Goal: Navigation & Orientation: Go to known website

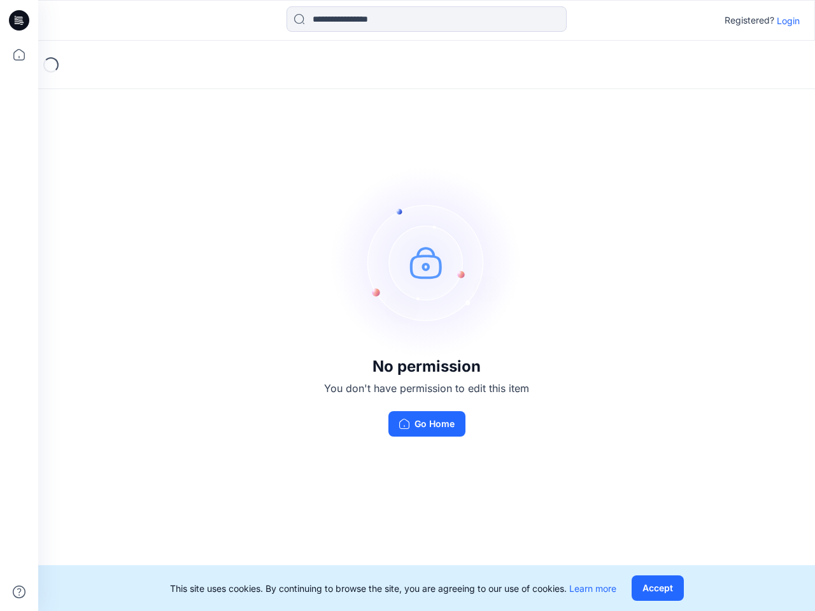
click at [407, 306] on img at bounding box center [426, 262] width 191 height 191
click at [20, 20] on icon at bounding box center [20, 20] width 5 height 1
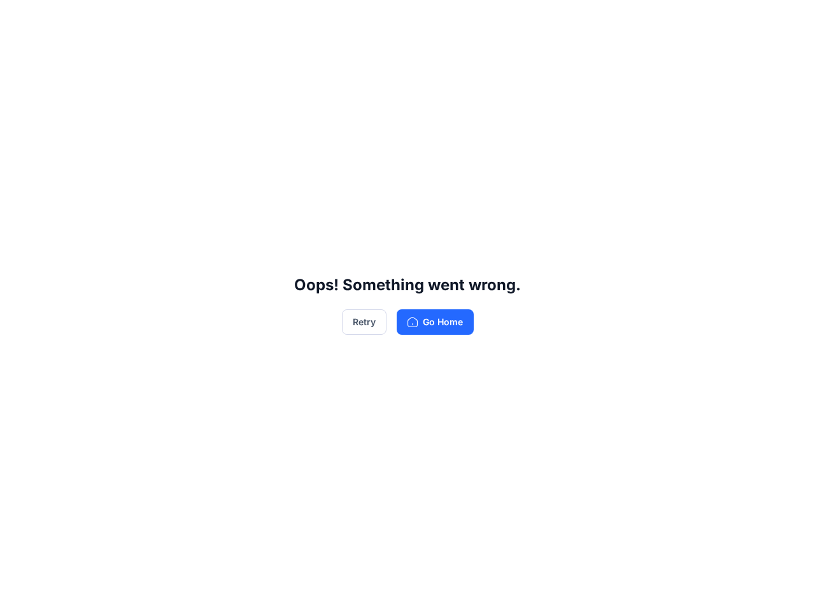
click at [19, 55] on div "Oops! Something went wrong. Retry Go Home" at bounding box center [407, 305] width 815 height 611
click at [19, 592] on div "Oops! Something went wrong. Retry Go Home" at bounding box center [407, 305] width 815 height 611
click at [427, 19] on div "Oops! Something went wrong. Retry Go Home" at bounding box center [407, 305] width 815 height 611
click at [788, 20] on div "Oops! Something went wrong. Retry Go Home" at bounding box center [407, 305] width 815 height 611
click at [657, 588] on div "Oops! Something went wrong. Retry Go Home" at bounding box center [407, 305] width 815 height 611
